Goal: Obtain resource: Obtain resource

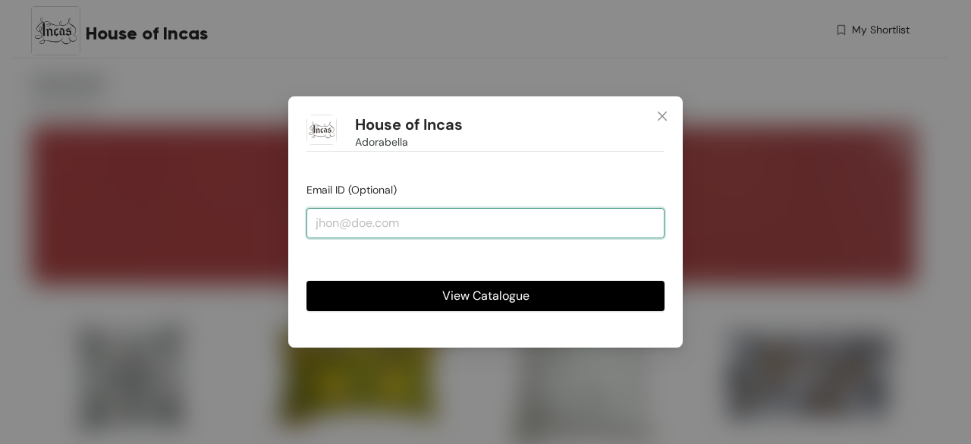
click at [312, 224] on input "email" at bounding box center [486, 223] width 358 height 30
type input "[PERSON_NAME][EMAIL_ADDRESS][DOMAIN_NAME]"
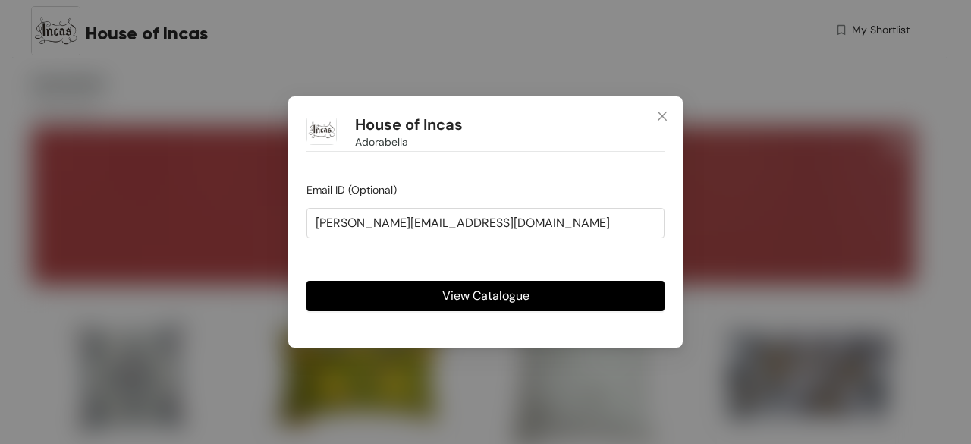
click at [452, 299] on span "View Catalogue" at bounding box center [485, 295] width 87 height 19
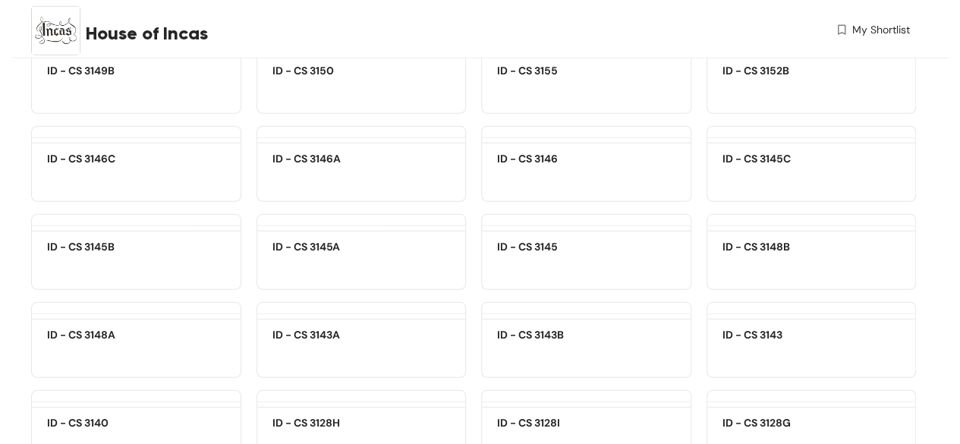
scroll to position [5009, 0]
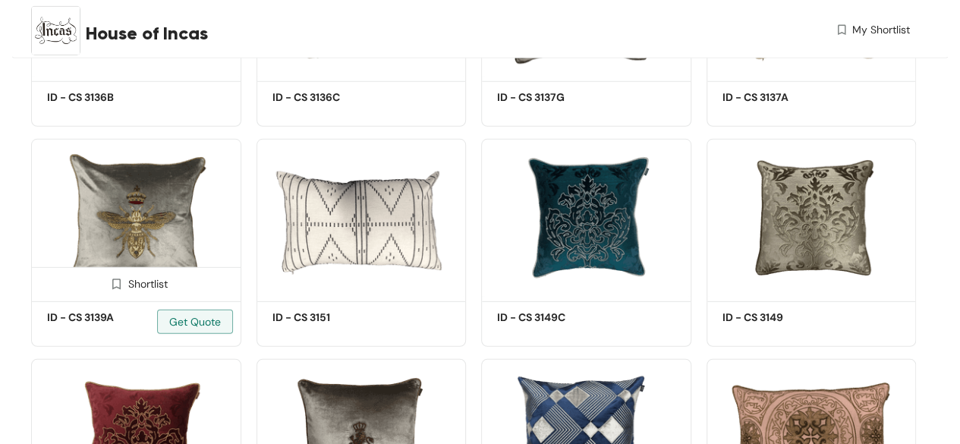
click at [116, 289] on img at bounding box center [116, 284] width 14 height 14
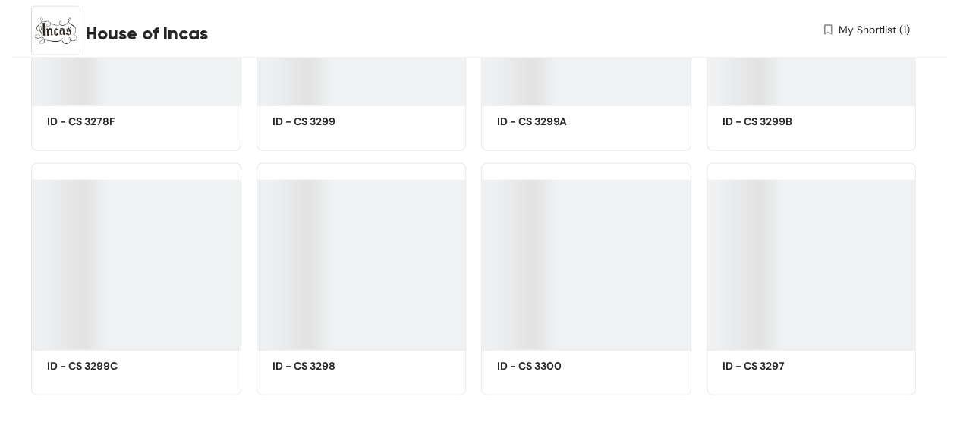
scroll to position [18974, 0]
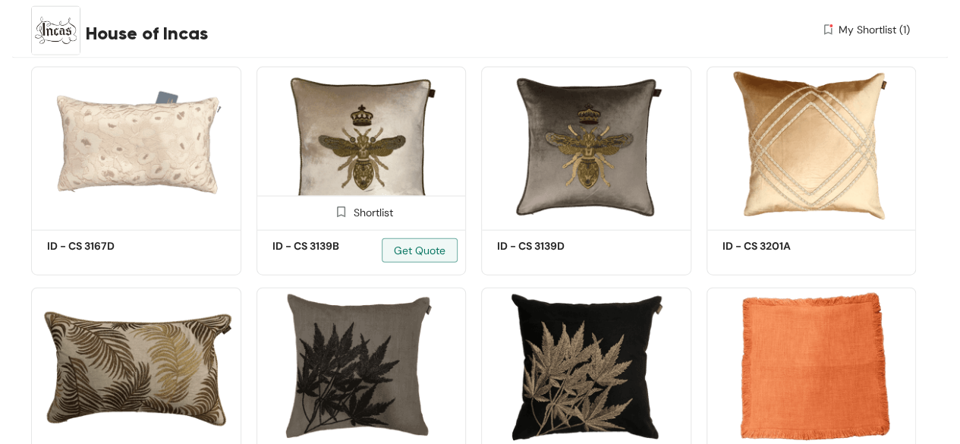
click at [340, 219] on img at bounding box center [341, 212] width 14 height 14
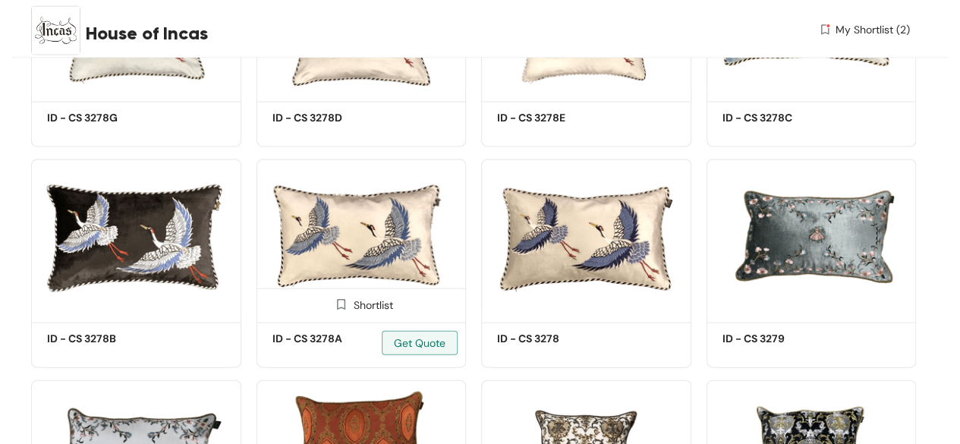
scroll to position [24591, 0]
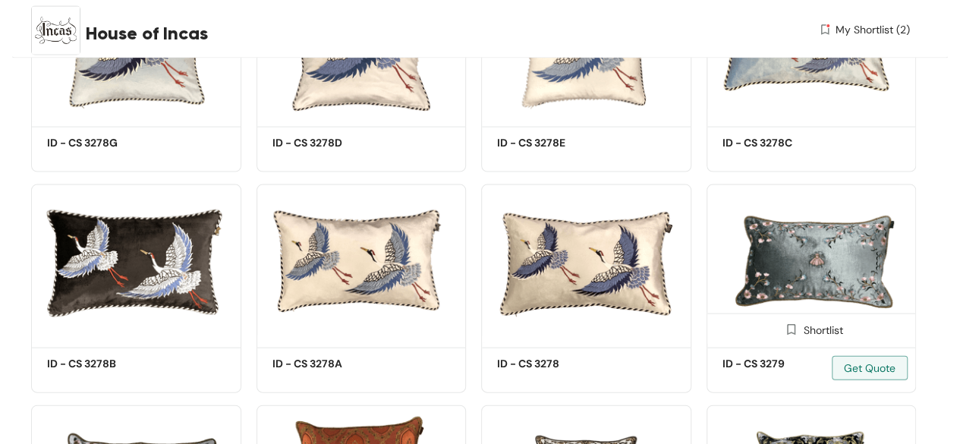
click at [782, 298] on img at bounding box center [812, 263] width 210 height 159
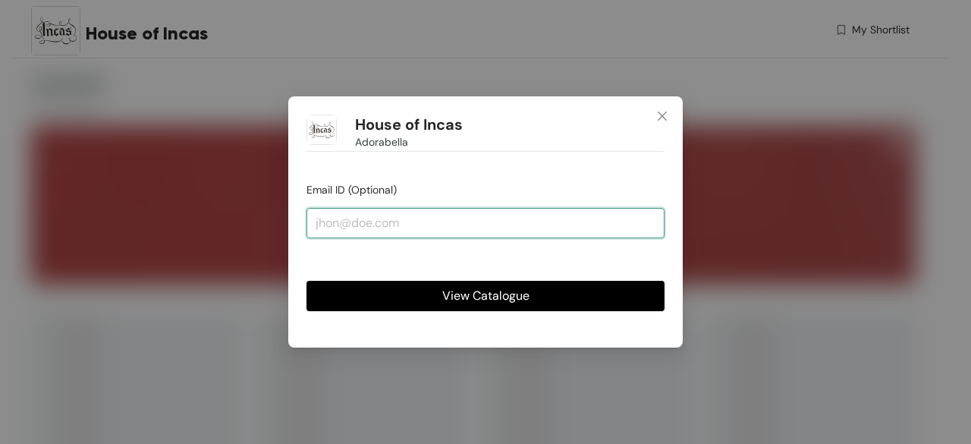
click at [317, 218] on input "email" at bounding box center [486, 223] width 358 height 30
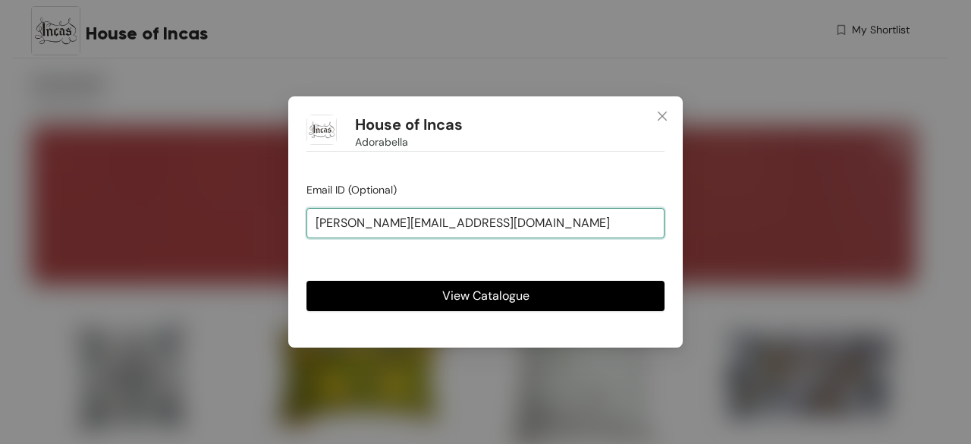
type input "[PERSON_NAME][EMAIL_ADDRESS][DOMAIN_NAME]"
click at [307, 281] on button "View Catalogue" at bounding box center [486, 296] width 358 height 30
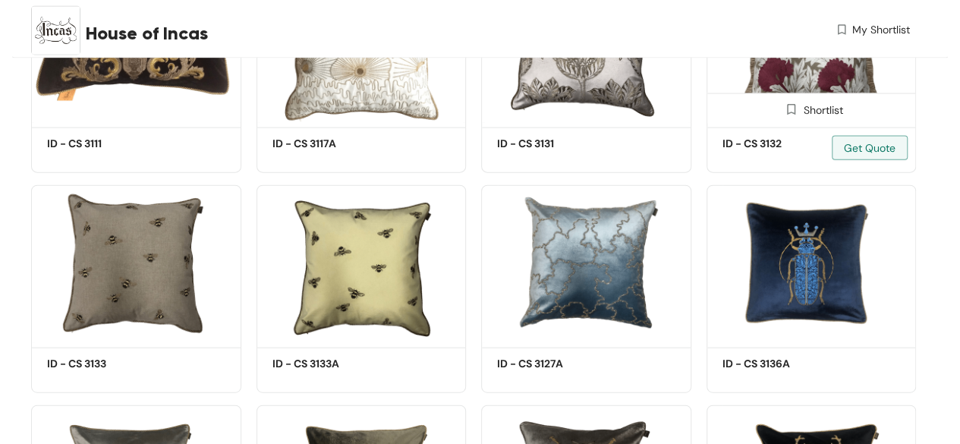
scroll to position [4622, 0]
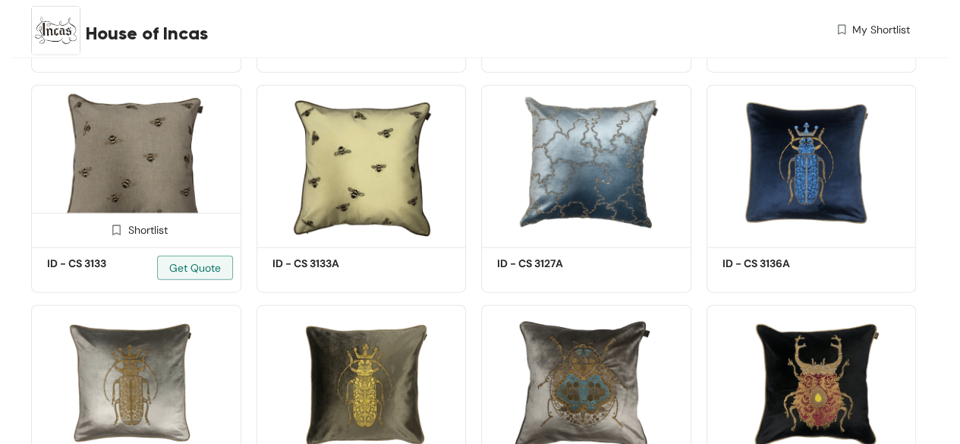
click at [144, 193] on img at bounding box center [136, 164] width 210 height 159
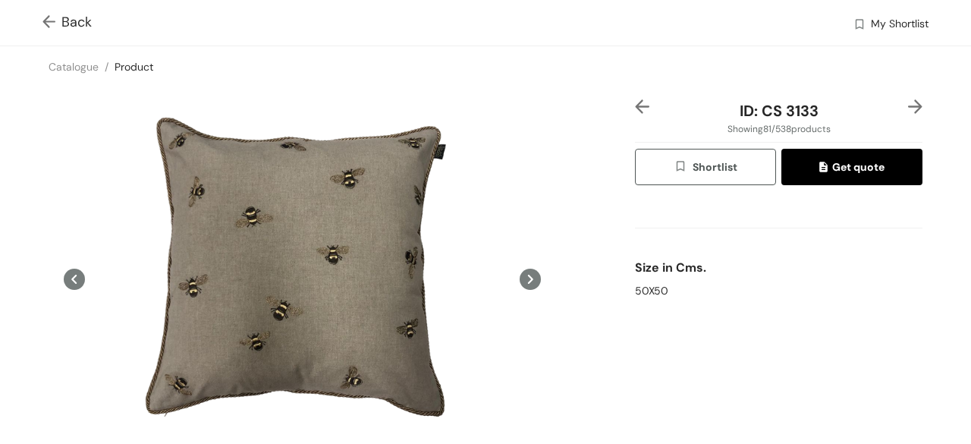
click at [49, 21] on img at bounding box center [52, 23] width 19 height 16
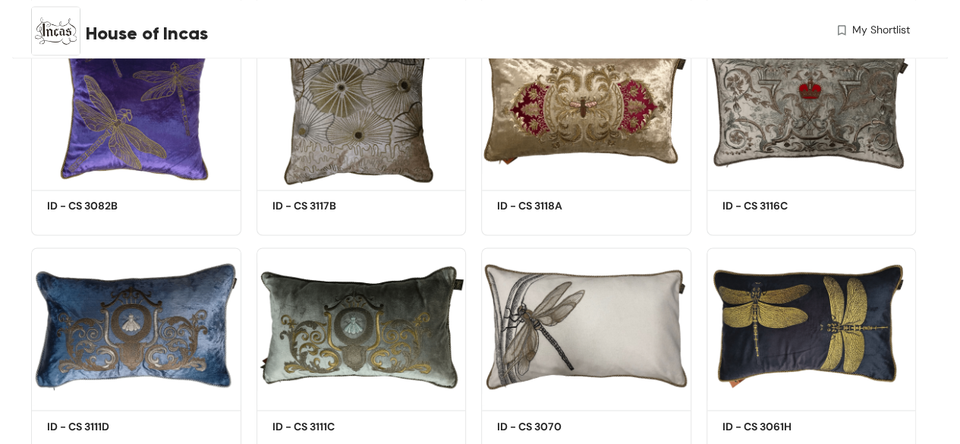
scroll to position [4100, 0]
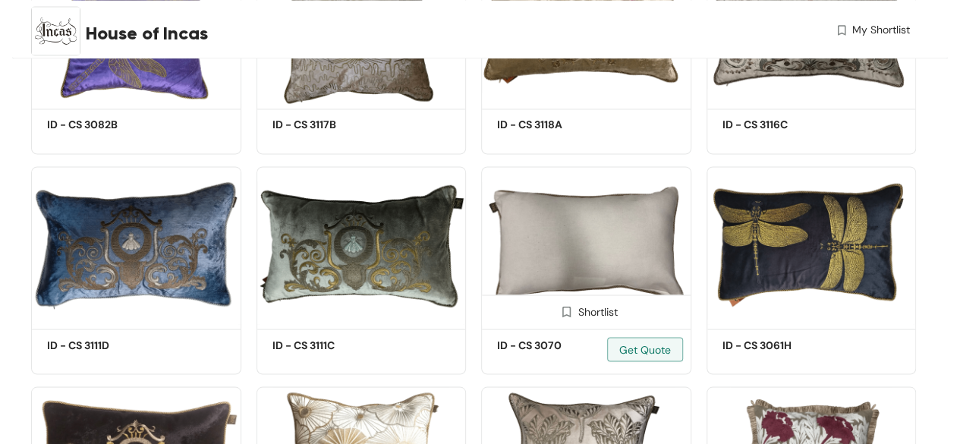
click at [562, 312] on img at bounding box center [566, 311] width 14 height 14
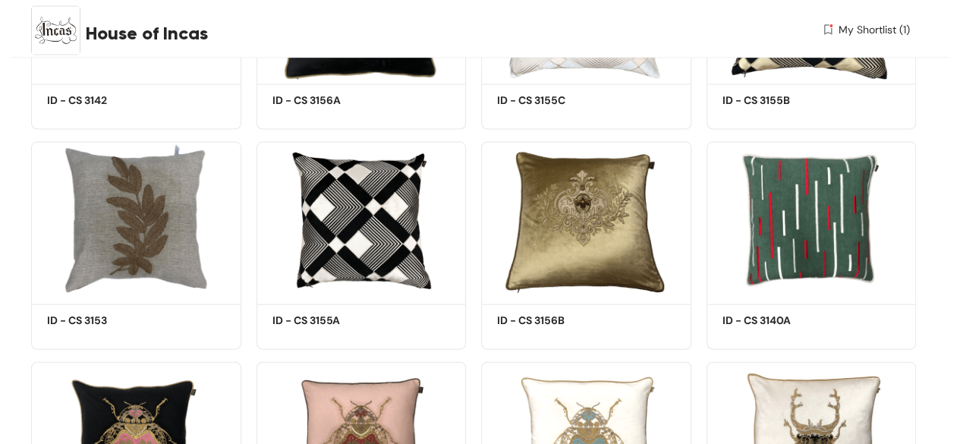
scroll to position [7060, 0]
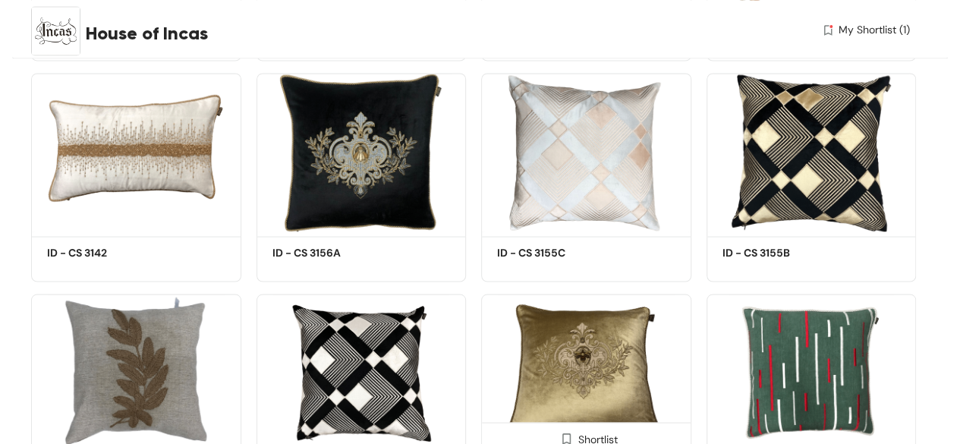
click at [590, 381] on img at bounding box center [586, 373] width 210 height 159
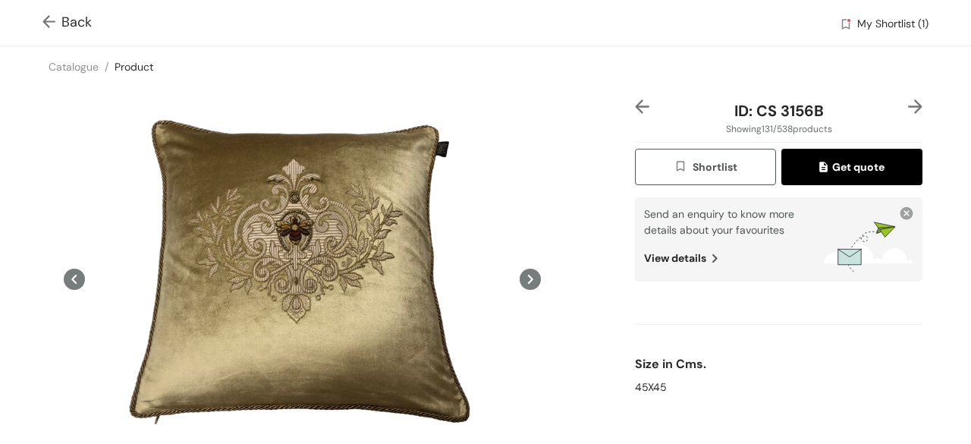
click at [81, 20] on span "Back" at bounding box center [67, 22] width 49 height 20
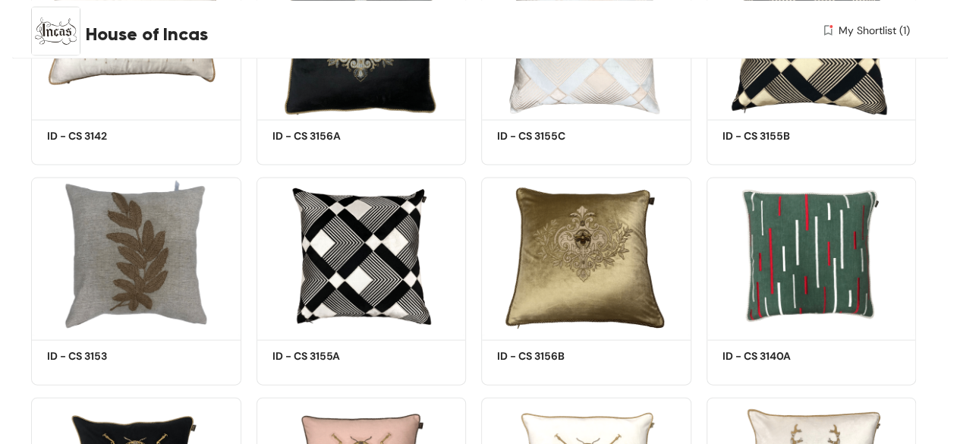
scroll to position [7212, 0]
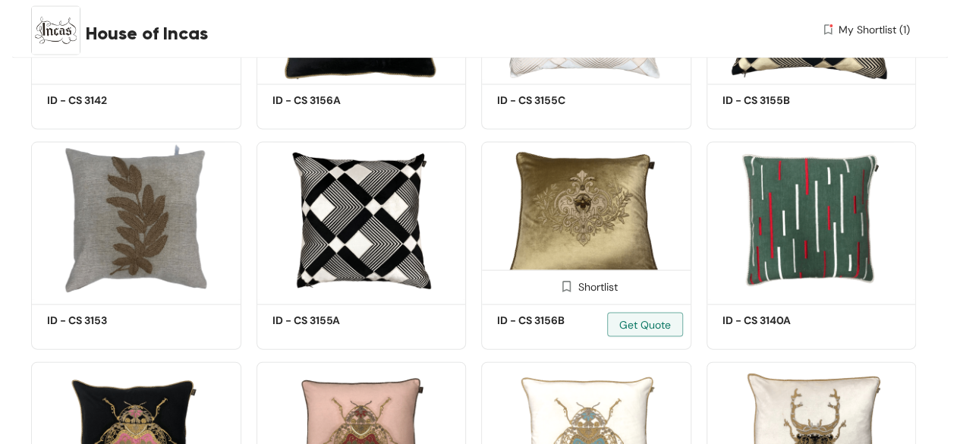
click at [566, 291] on img at bounding box center [566, 286] width 14 height 14
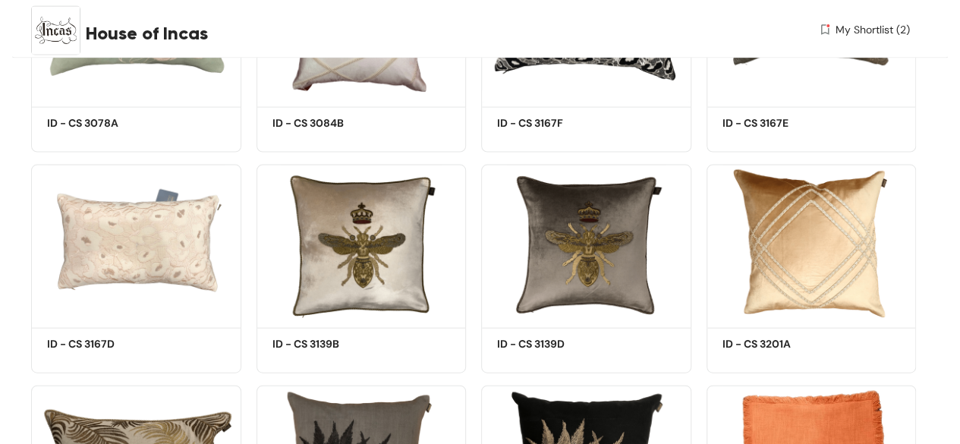
scroll to position [18900, 0]
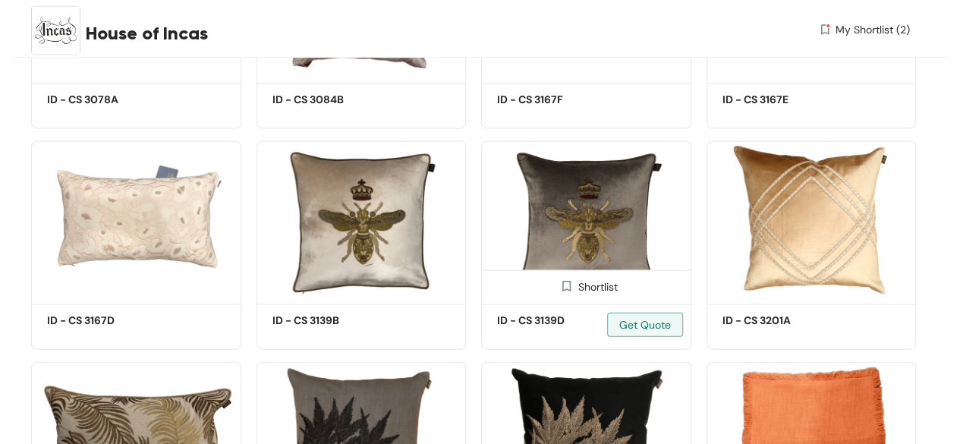
click at [563, 294] on img at bounding box center [566, 286] width 14 height 14
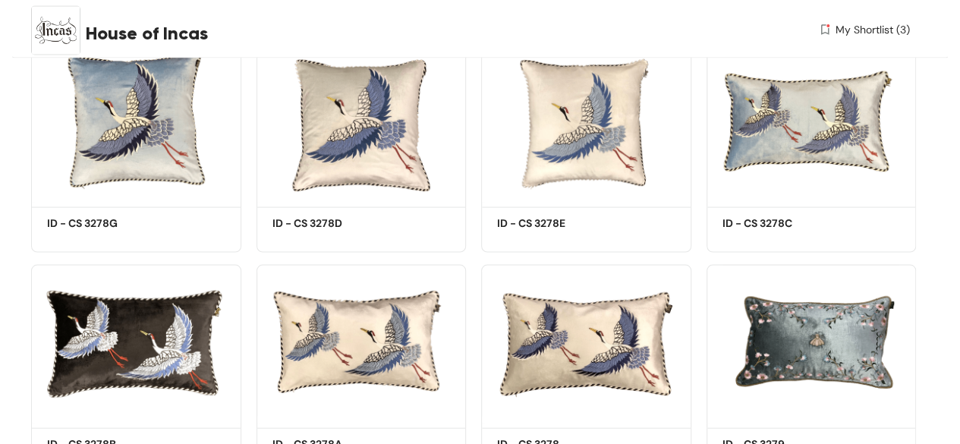
scroll to position [24516, 0]
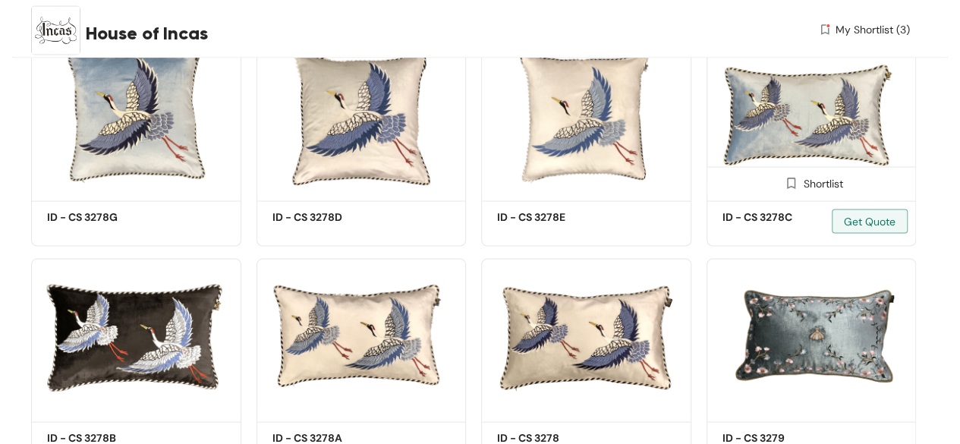
click at [792, 191] on img at bounding box center [791, 183] width 14 height 14
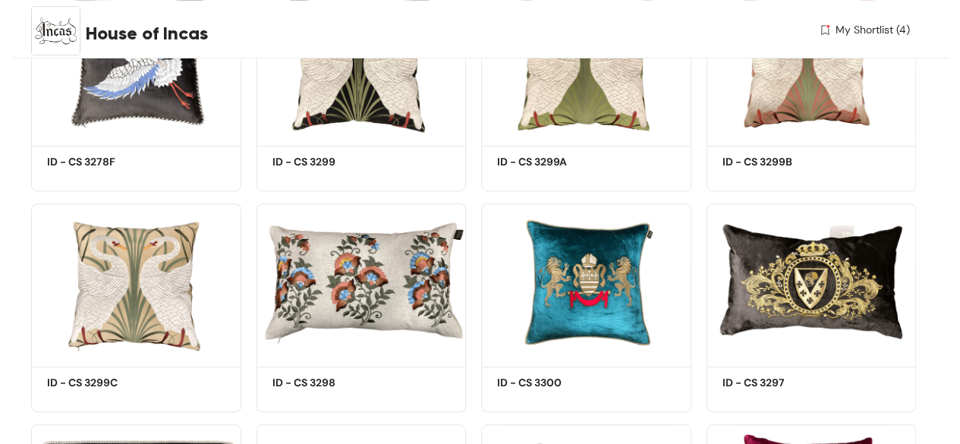
scroll to position [26338, 0]
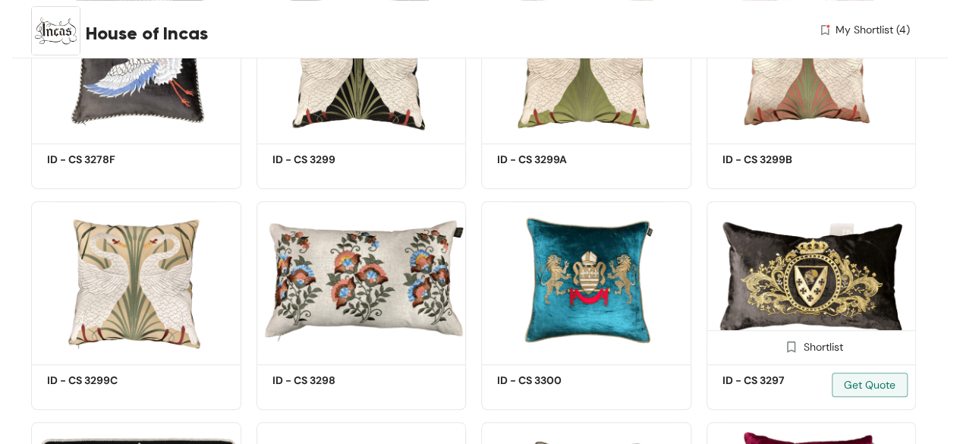
click at [791, 354] on img at bounding box center [791, 346] width 14 height 14
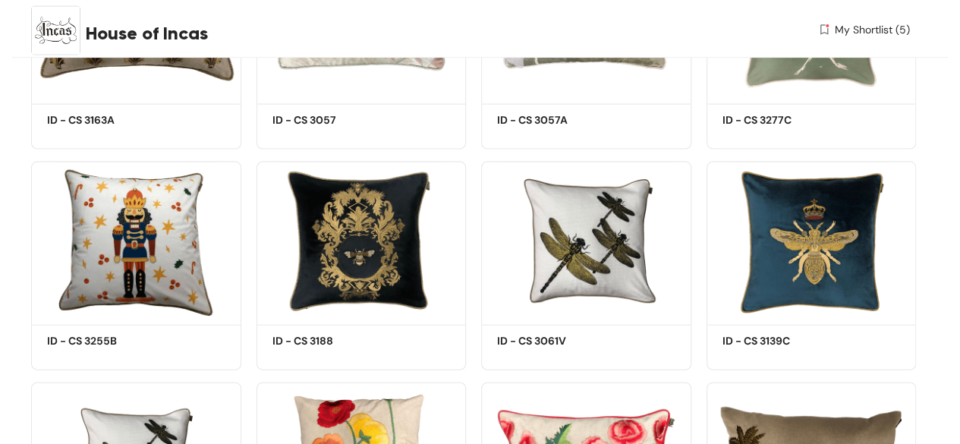
scroll to position [27552, 0]
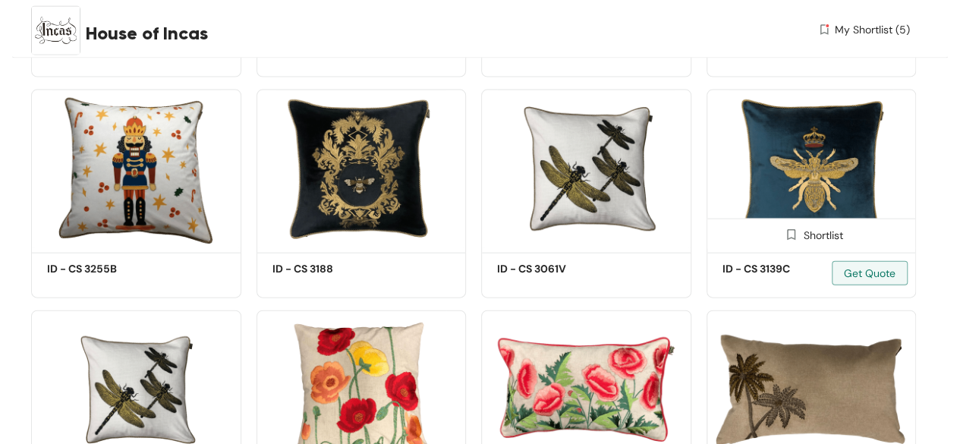
click at [788, 242] on img at bounding box center [791, 235] width 14 height 14
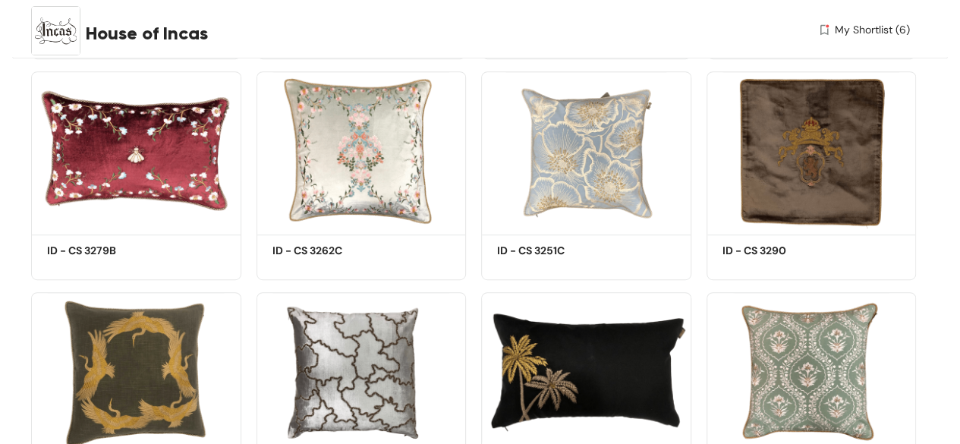
scroll to position [29006, 0]
